Goal: Information Seeking & Learning: Learn about a topic

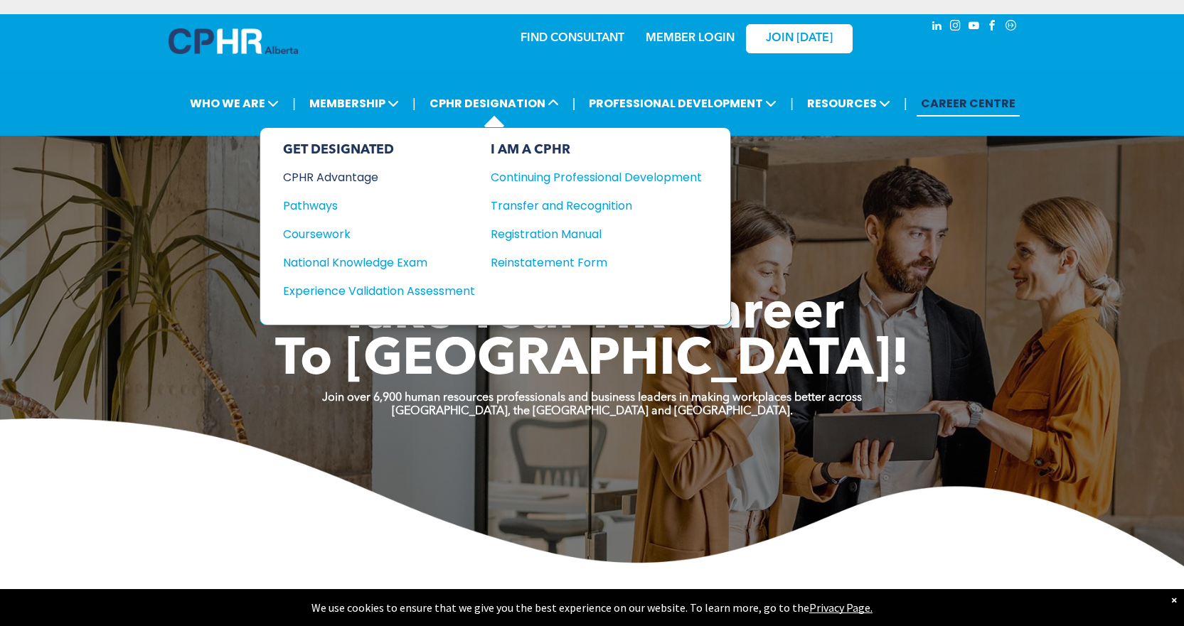
click at [338, 176] on div "CPHR Advantage" at bounding box center [369, 177] width 173 height 18
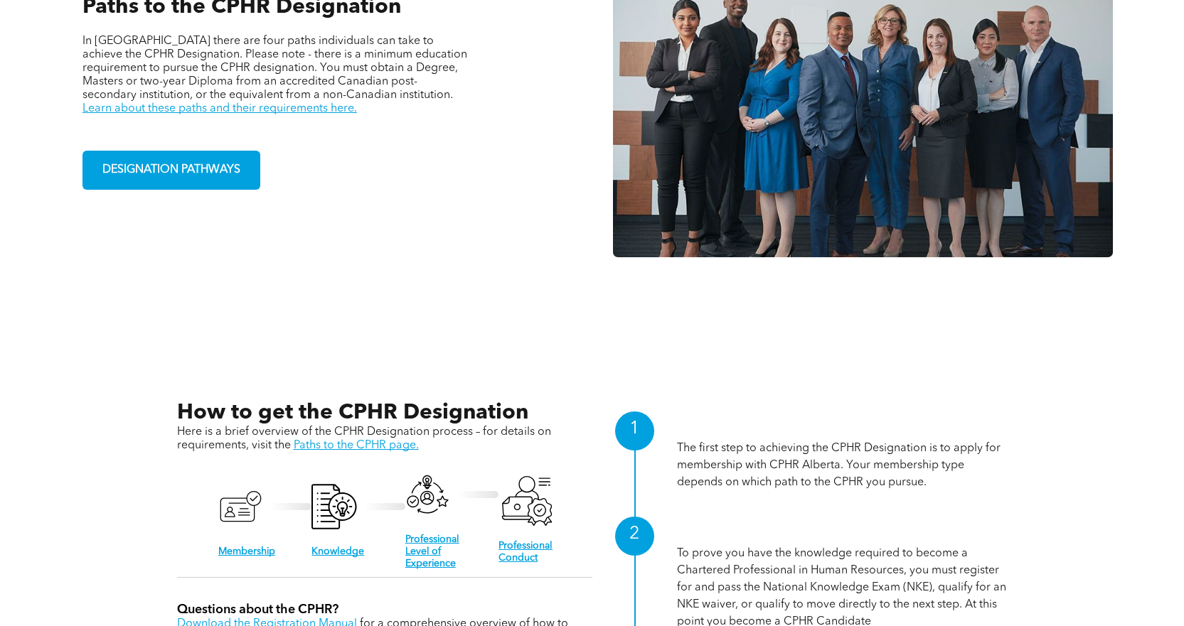
scroll to position [1209, 0]
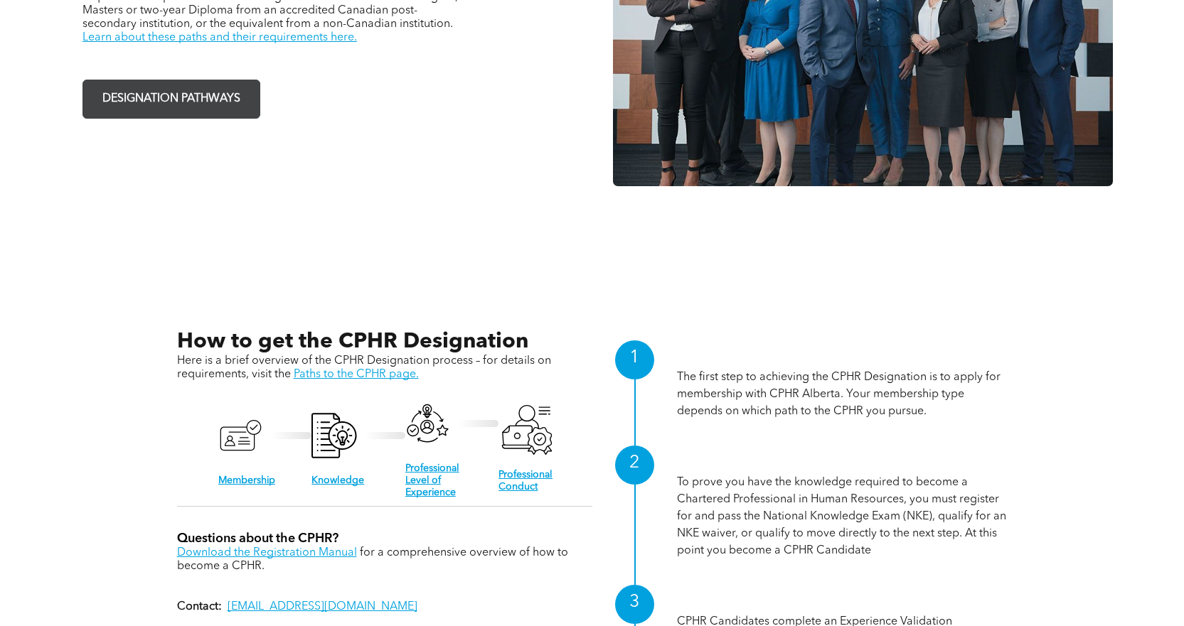
click at [173, 97] on span "DESIGNATION PATHWAYS" at bounding box center [171, 99] width 148 height 28
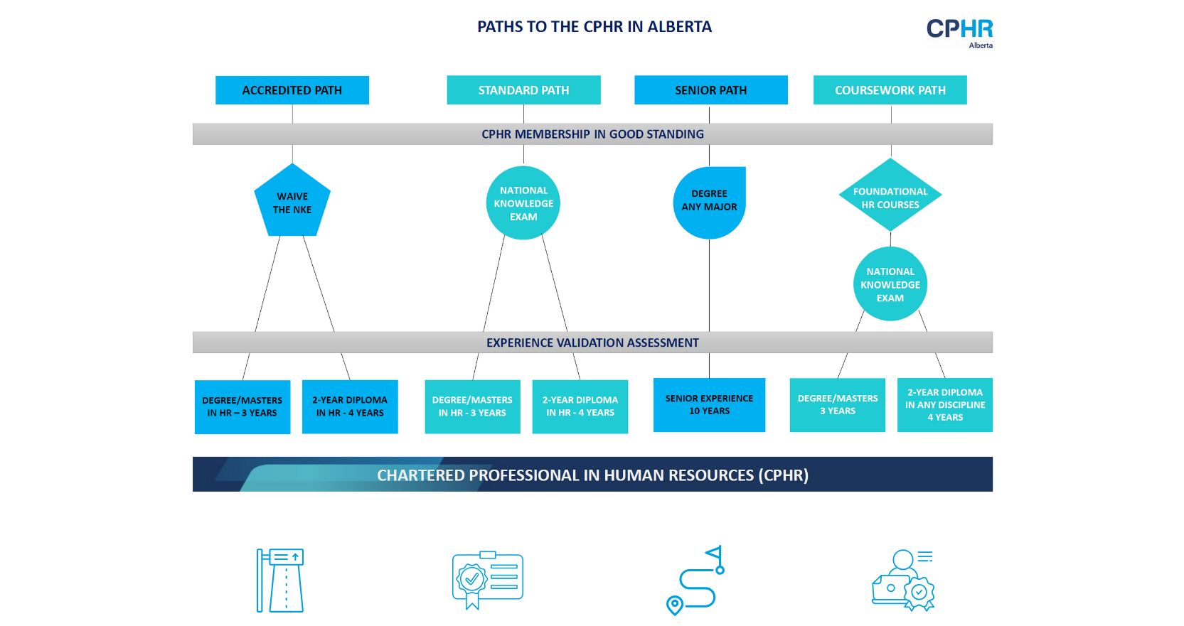
scroll to position [853, 0]
